Goal: Check status: Check status

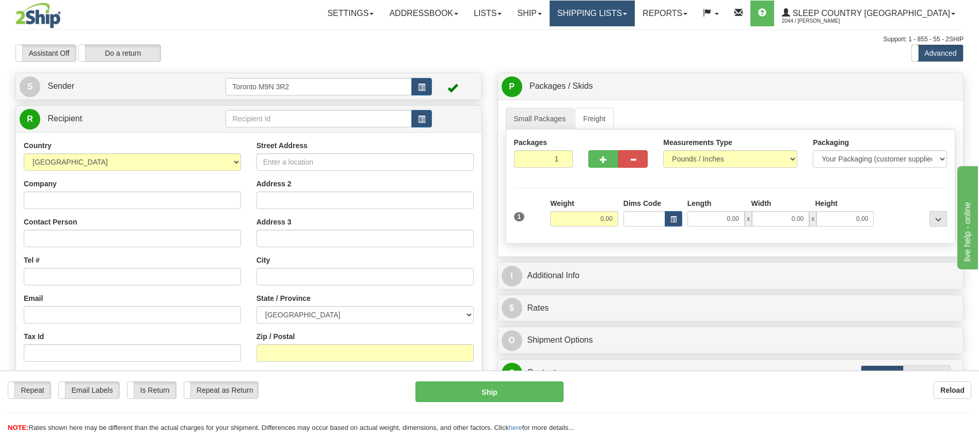
click at [634, 14] on link "Shipping lists" at bounding box center [591, 14] width 85 height 26
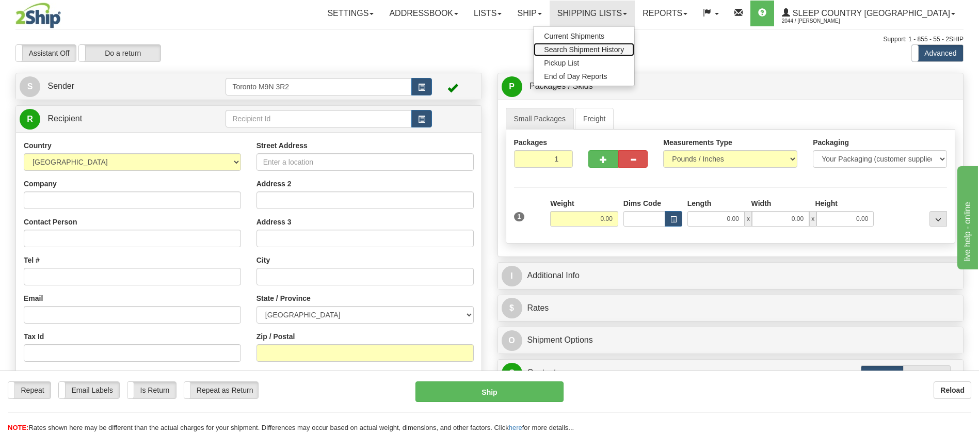
click at [624, 48] on span "Search Shipment History" at bounding box center [584, 49] width 80 height 8
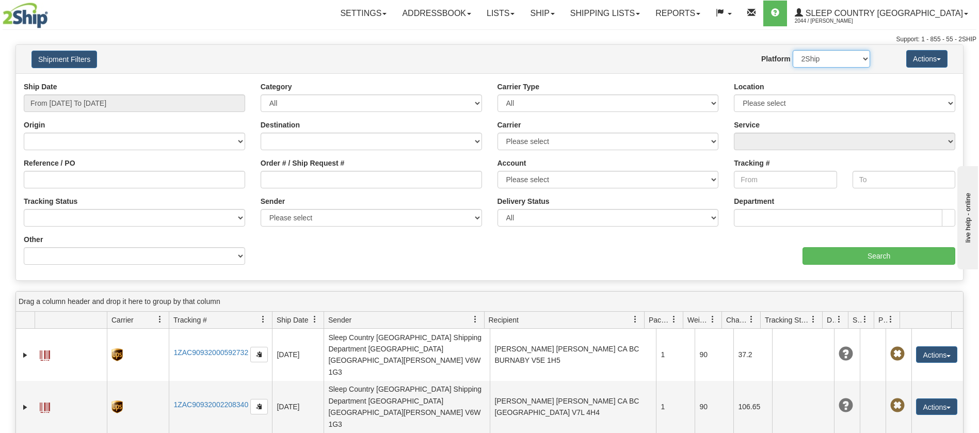
drag, startPoint x: 809, startPoint y: 59, endPoint x: 811, endPoint y: 65, distance: 5.9
click at [810, 61] on select "2Ship Imported" at bounding box center [830, 59] width 77 height 18
select select "1"
click at [792, 50] on select "2Ship Imported" at bounding box center [830, 59] width 77 height 18
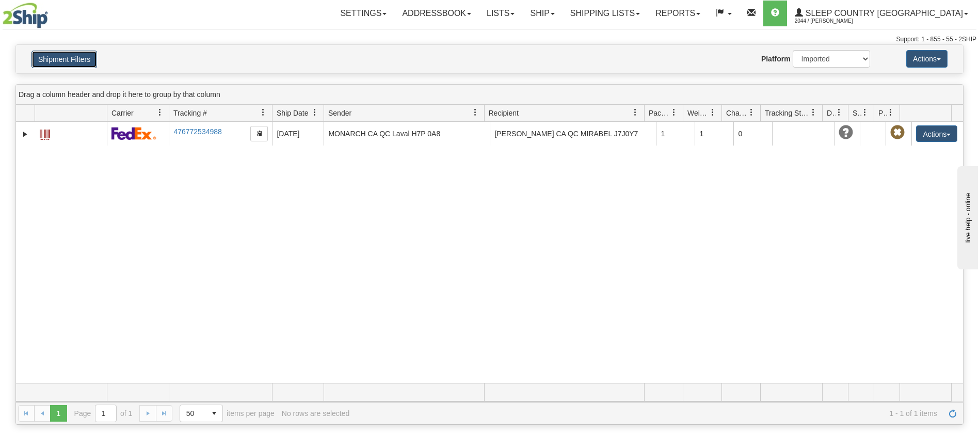
click at [53, 60] on button "Shipment Filters" at bounding box center [64, 60] width 66 height 18
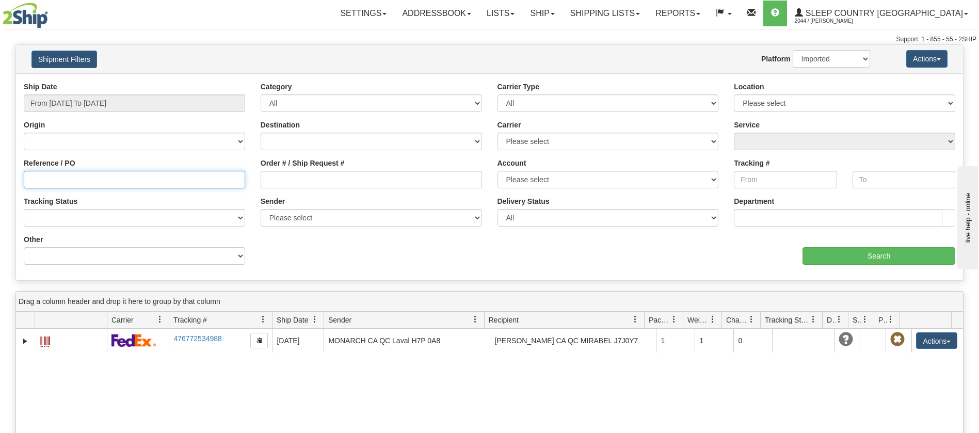
click at [41, 172] on input "Reference / PO" at bounding box center [134, 180] width 221 height 18
paste input "9002H986216"
type input "9002H986216"
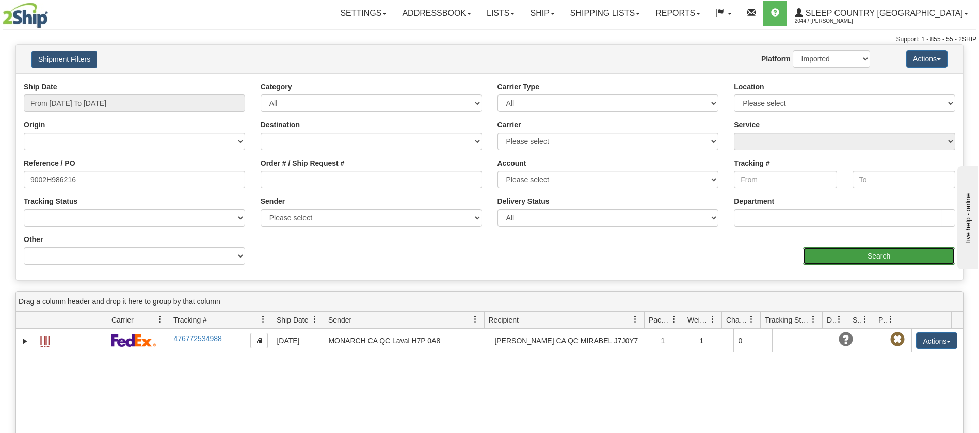
click at [947, 259] on input "Search" at bounding box center [878, 256] width 153 height 18
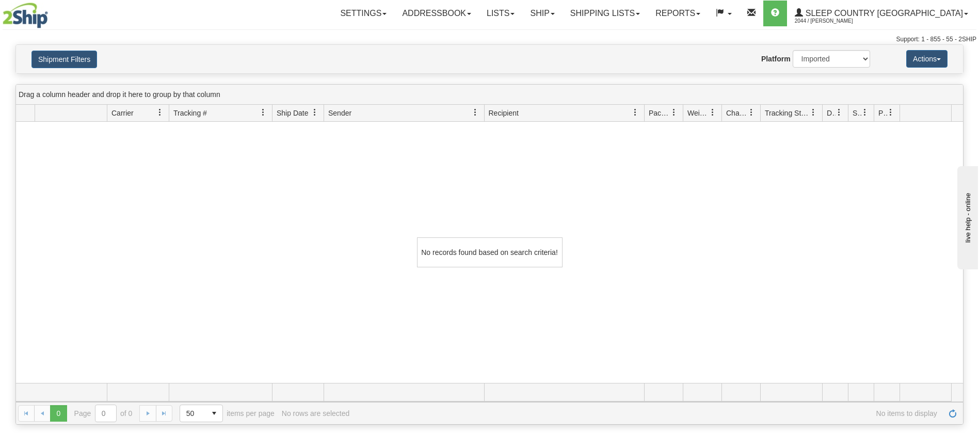
click at [53, 40] on div "Support: 1 - 855 - 55 - 2SHIP" at bounding box center [489, 39] width 973 height 9
click at [54, 55] on button "Shipment Filters" at bounding box center [64, 60] width 66 height 18
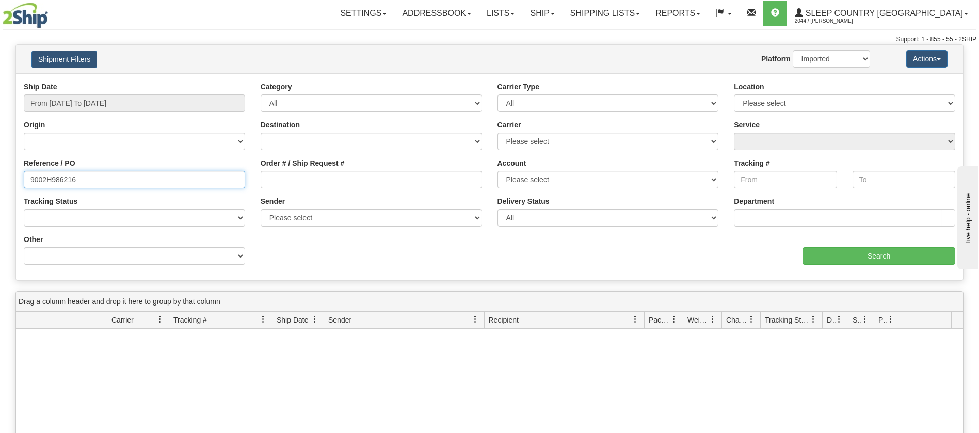
drag, startPoint x: 149, startPoint y: 185, endPoint x: 0, endPoint y: 232, distance: 156.3
click at [0, 232] on div "Please wait... × Confirm Delete Delete Cancel × Confirm Delete Yes No Cancel × …" at bounding box center [489, 337] width 979 height 587
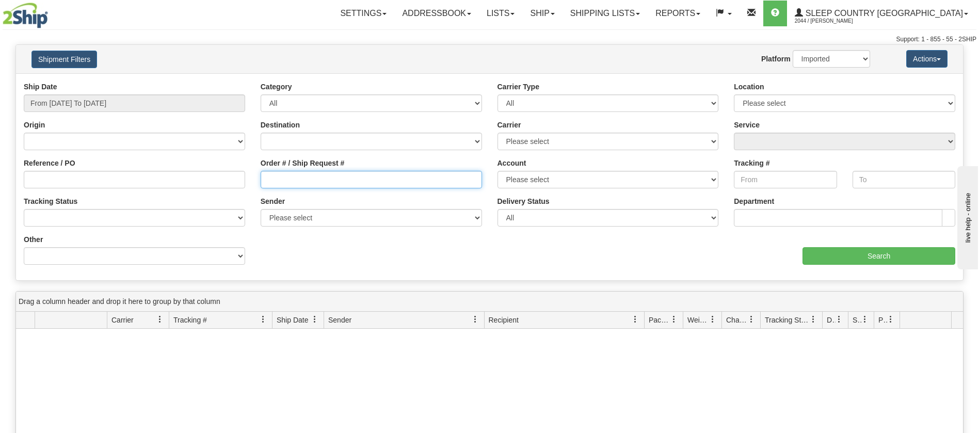
click at [319, 179] on input "Order # / Ship Request #" at bounding box center [371, 180] width 221 height 18
paste input "9002H986216"
type input "9002H986216"
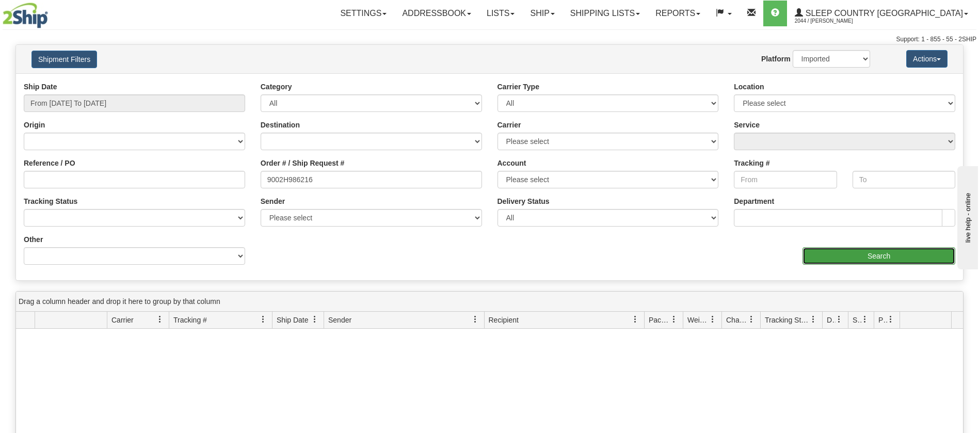
click at [850, 251] on input "Search" at bounding box center [878, 256] width 153 height 18
